Goal: Task Accomplishment & Management: Complete application form

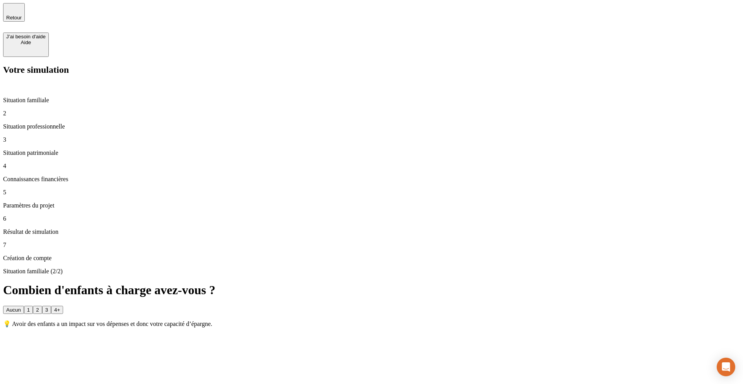
click at [33, 306] on button "1" at bounding box center [28, 310] width 9 height 8
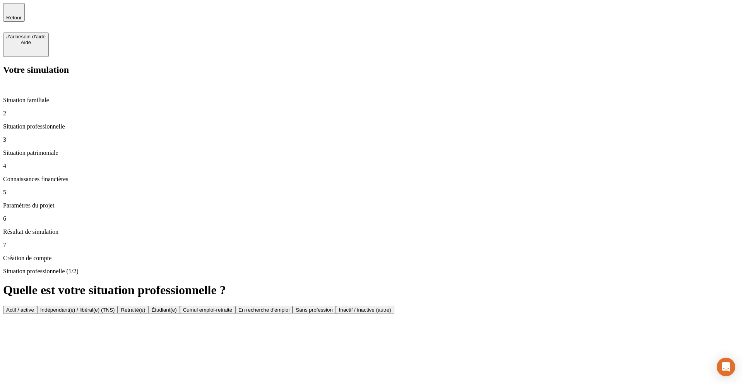
click at [36, 97] on p "Situation familiale" at bounding box center [371, 100] width 737 height 7
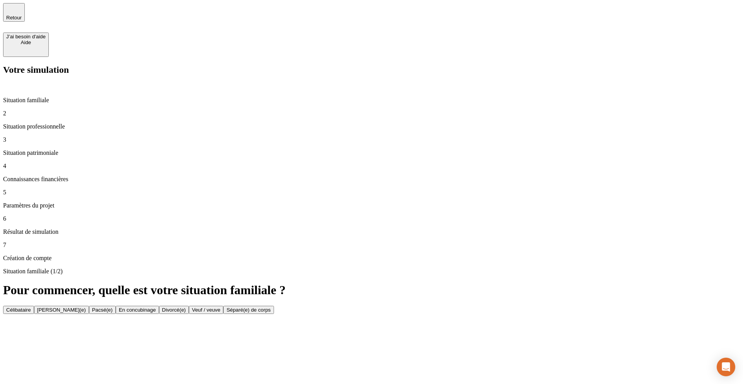
click at [22, 15] on span "Retour" at bounding box center [13, 18] width 15 height 6
click at [47, 15] on div "Retour" at bounding box center [371, 12] width 737 height 19
click at [22, 15] on span "Retour" at bounding box center [13, 18] width 15 height 6
click at [34, 306] on button "Célibataire" at bounding box center [18, 310] width 31 height 8
